Goal: Use online tool/utility: Utilize a website feature to perform a specific function

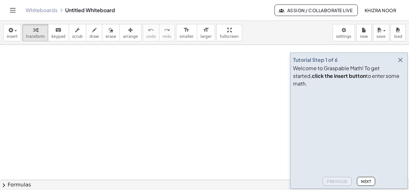
drag, startPoint x: 70, startPoint y: 62, endPoint x: 71, endPoint y: 75, distance: 13.5
drag, startPoint x: 85, startPoint y: 30, endPoint x: 57, endPoint y: 69, distance: 47.7
click at [57, 69] on div "insert select one: Math Expression Function Text Youtube Video Graphing Geometr…" at bounding box center [204, 105] width 409 height 169
drag, startPoint x: 57, startPoint y: 69, endPoint x: 57, endPoint y: 87, distance: 17.9
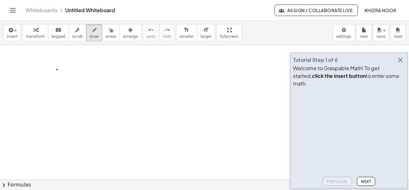
drag, startPoint x: 57, startPoint y: 68, endPoint x: 57, endPoint y: 85, distance: 16.3
drag, startPoint x: 58, startPoint y: 56, endPoint x: 58, endPoint y: 63, distance: 6.7
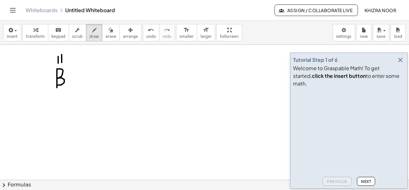
drag, startPoint x: 62, startPoint y: 54, endPoint x: 62, endPoint y: 62, distance: 8.0
drag, startPoint x: 69, startPoint y: 60, endPoint x: 83, endPoint y: 59, distance: 13.1
drag, startPoint x: 85, startPoint y: 56, endPoint x: 85, endPoint y: 63, distance: 7.0
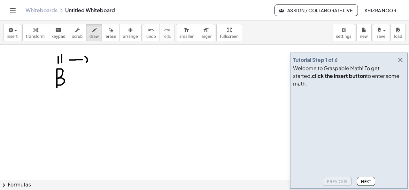
drag, startPoint x: 98, startPoint y: 53, endPoint x: 98, endPoint y: 62, distance: 9.0
drag, startPoint x: 98, startPoint y: 53, endPoint x: 103, endPoint y: 59, distance: 7.5
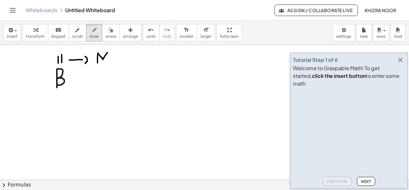
drag, startPoint x: 107, startPoint y: 52, endPoint x: 103, endPoint y: 59, distance: 8.3
drag, startPoint x: 108, startPoint y: 53, endPoint x: 108, endPoint y: 66, distance: 12.2
drag, startPoint x: 115, startPoint y: 59, endPoint x: 120, endPoint y: 64, distance: 7.3
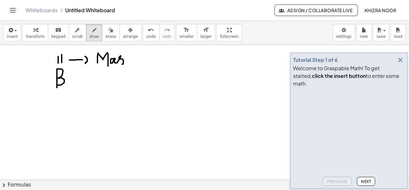
drag, startPoint x: 129, startPoint y: 55, endPoint x: 127, endPoint y: 63, distance: 7.7
drag, startPoint x: 142, startPoint y: 55, endPoint x: 149, endPoint y: 60, distance: 9.6
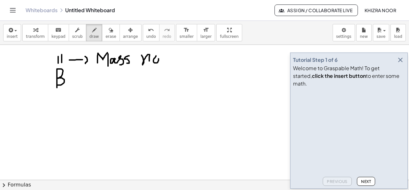
drag, startPoint x: 61, startPoint y: 91, endPoint x: 59, endPoint y: 99, distance: 7.9
drag, startPoint x: 72, startPoint y: 94, endPoint x: 90, endPoint y: 95, distance: 17.6
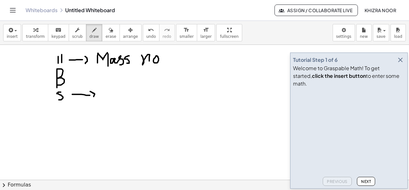
drag, startPoint x: 90, startPoint y: 91, endPoint x: 91, endPoint y: 99, distance: 8.7
drag, startPoint x: 106, startPoint y: 93, endPoint x: 114, endPoint y: 93, distance: 7.7
drag, startPoint x: 107, startPoint y: 91, endPoint x: 111, endPoint y: 91, distance: 3.9
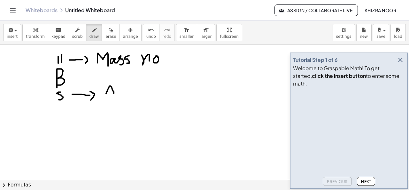
drag, startPoint x: 118, startPoint y: 83, endPoint x: 122, endPoint y: 94, distance: 11.3
drag, startPoint x: 114, startPoint y: 86, endPoint x: 123, endPoint y: 88, distance: 9.1
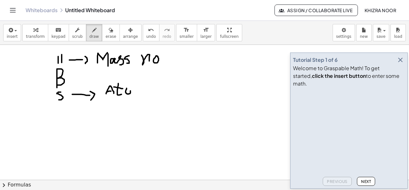
drag, startPoint x: 133, startPoint y: 85, endPoint x: 146, endPoint y: 87, distance: 13.3
drag, startPoint x: 150, startPoint y: 82, endPoint x: 150, endPoint y: 89, distance: 7.0
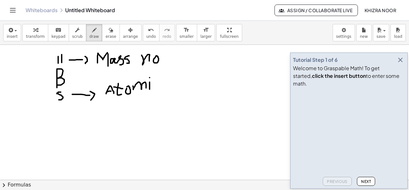
drag, startPoint x: 159, startPoint y: 82, endPoint x: 159, endPoint y: 86, distance: 4.2
drag, startPoint x: 176, startPoint y: 83, endPoint x: 184, endPoint y: 90, distance: 10.4
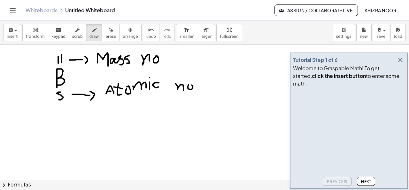
click at [402, 64] on icon "button" at bounding box center [401, 60] width 8 height 8
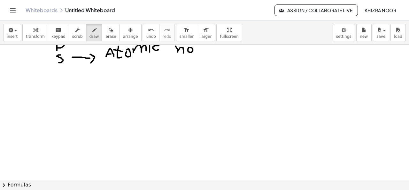
scroll to position [36, 0]
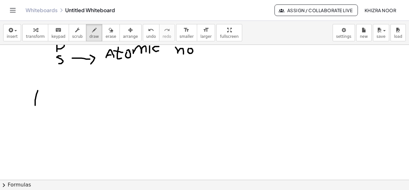
drag, startPoint x: 38, startPoint y: 90, endPoint x: 35, endPoint y: 105, distance: 15.6
click at [35, 105] on div at bounding box center [204, 164] width 409 height 311
drag, startPoint x: 37, startPoint y: 89, endPoint x: 35, endPoint y: 107, distance: 17.5
click at [35, 107] on div at bounding box center [204, 164] width 409 height 311
drag, startPoint x: 67, startPoint y: 75, endPoint x: 62, endPoint y: 148, distance: 73.1
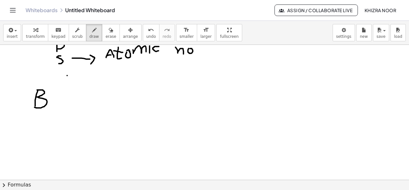
click at [62, 148] on div at bounding box center [204, 164] width 409 height 311
drag, startPoint x: 93, startPoint y: 73, endPoint x: 93, endPoint y: 82, distance: 8.3
click at [93, 82] on div at bounding box center [204, 164] width 409 height 311
drag, startPoint x: 94, startPoint y: 73, endPoint x: 92, endPoint y: 78, distance: 5.4
click at [92, 78] on div at bounding box center [204, 164] width 409 height 311
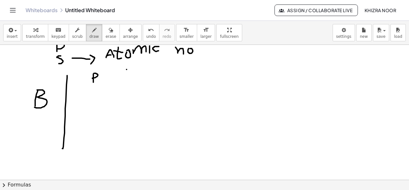
drag, startPoint x: 127, startPoint y: 69, endPoint x: 122, endPoint y: 138, distance: 69.2
click at [122, 138] on div at bounding box center [204, 164] width 409 height 311
drag, startPoint x: 149, startPoint y: 71, endPoint x: 149, endPoint y: 79, distance: 7.7
click at [149, 79] on div at bounding box center [204, 164] width 409 height 311
drag, startPoint x: 150, startPoint y: 71, endPoint x: 154, endPoint y: 71, distance: 3.8
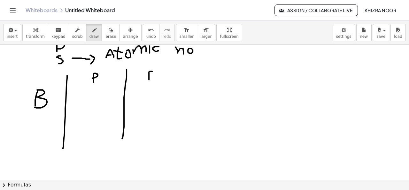
click at [154, 71] on div at bounding box center [204, 164] width 409 height 311
drag, startPoint x: 150, startPoint y: 76, endPoint x: 156, endPoint y: 75, distance: 5.8
click at [156, 75] on div at bounding box center [204, 164] width 409 height 311
drag, startPoint x: 150, startPoint y: 80, endPoint x: 157, endPoint y: 80, distance: 7.7
click at [157, 80] on div at bounding box center [204, 164] width 409 height 311
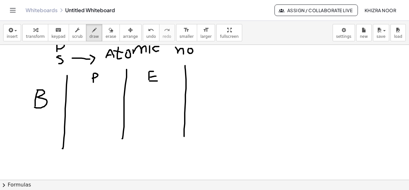
drag, startPoint x: 185, startPoint y: 65, endPoint x: 183, endPoint y: 139, distance: 74.3
click at [183, 139] on div at bounding box center [204, 164] width 409 height 311
drag, startPoint x: 207, startPoint y: 65, endPoint x: 205, endPoint y: 77, distance: 12.0
click at [205, 77] on div at bounding box center [204, 164] width 409 height 311
drag, startPoint x: 208, startPoint y: 64, endPoint x: 218, endPoint y: 67, distance: 10.7
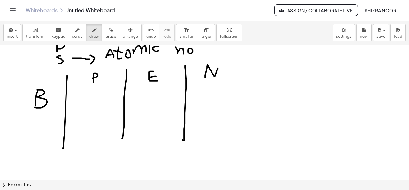
click at [218, 67] on div at bounding box center [204, 164] width 409 height 311
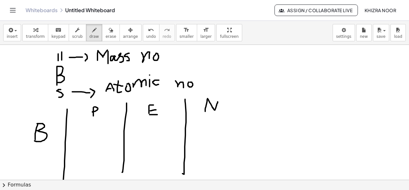
scroll to position [0, 0]
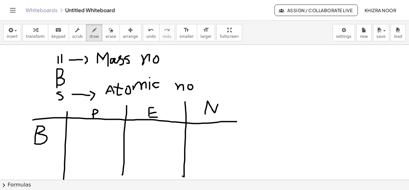
drag, startPoint x: 33, startPoint y: 119, endPoint x: 250, endPoint y: 122, distance: 217.2
drag, startPoint x: 209, startPoint y: 75, endPoint x: 204, endPoint y: 92, distance: 17.9
drag, startPoint x: 216, startPoint y: 81, endPoint x: 216, endPoint y: 91, distance: 9.9
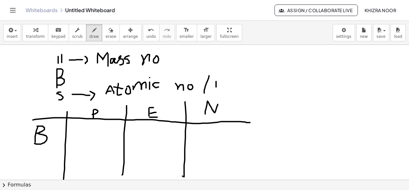
drag, startPoint x: 217, startPoint y: 80, endPoint x: 212, endPoint y: 89, distance: 10.0
drag, startPoint x: 221, startPoint y: 83, endPoint x: 228, endPoint y: 80, distance: 7.0
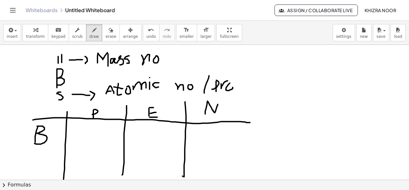
drag, startPoint x: 239, startPoint y: 75, endPoint x: 241, endPoint y: 91, distance: 15.8
drag, startPoint x: 237, startPoint y: 83, endPoint x: 242, endPoint y: 83, distance: 5.1
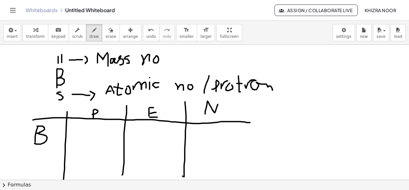
drag, startPoint x: 245, startPoint y: 84, endPoint x: 278, endPoint y: 87, distance: 33.4
drag, startPoint x: 59, startPoint y: 91, endPoint x: 65, endPoint y: 91, distance: 5.4
drag, startPoint x: 78, startPoint y: 140, endPoint x: 107, endPoint y: 135, distance: 29.8
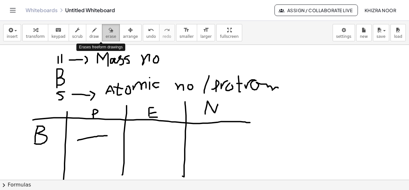
click at [106, 37] on span "erase" at bounding box center [111, 36] width 11 height 4
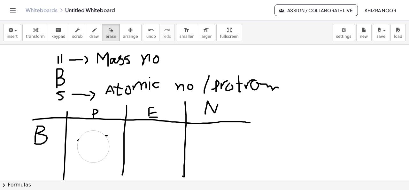
drag, startPoint x: 83, startPoint y: 143, endPoint x: 102, endPoint y: 142, distance: 19.2
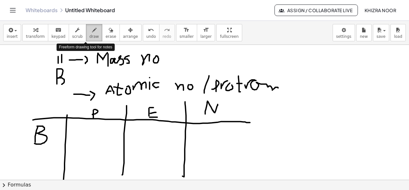
click at [92, 32] on icon "button" at bounding box center [94, 30] width 4 height 8
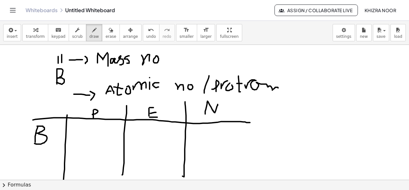
drag, startPoint x: 57, startPoint y: 82, endPoint x: 62, endPoint y: 83, distance: 5.9
drag, startPoint x: 64, startPoint y: 90, endPoint x: 57, endPoint y: 99, distance: 11.2
drag, startPoint x: 93, startPoint y: 126, endPoint x: 87, endPoint y: 137, distance: 12.5
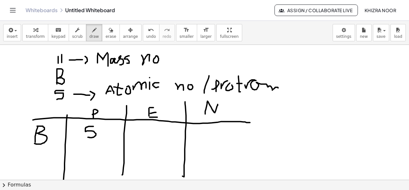
drag, startPoint x: 155, startPoint y: 128, endPoint x: 148, endPoint y: 139, distance: 12.9
drag, startPoint x: 218, startPoint y: 99, endPoint x: 218, endPoint y: 107, distance: 7.4
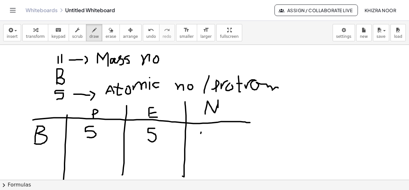
drag, startPoint x: 201, startPoint y: 131, endPoint x: 200, endPoint y: 140, distance: 8.8
drag, startPoint x: 208, startPoint y: 129, endPoint x: 207, endPoint y: 140, distance: 10.6
drag, startPoint x: 216, startPoint y: 136, endPoint x: 226, endPoint y: 136, distance: 9.6
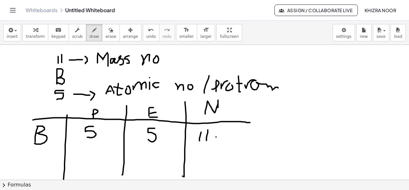
drag, startPoint x: 235, startPoint y: 129, endPoint x: 231, endPoint y: 139, distance: 11.3
drag, startPoint x: 244, startPoint y: 134, endPoint x: 250, endPoint y: 134, distance: 5.8
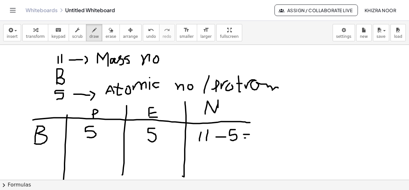
drag, startPoint x: 245, startPoint y: 137, endPoint x: 249, endPoint y: 137, distance: 4.5
drag, startPoint x: 263, startPoint y: 126, endPoint x: 261, endPoint y: 134, distance: 7.8
